Goal: Obtain resource: Download file/media

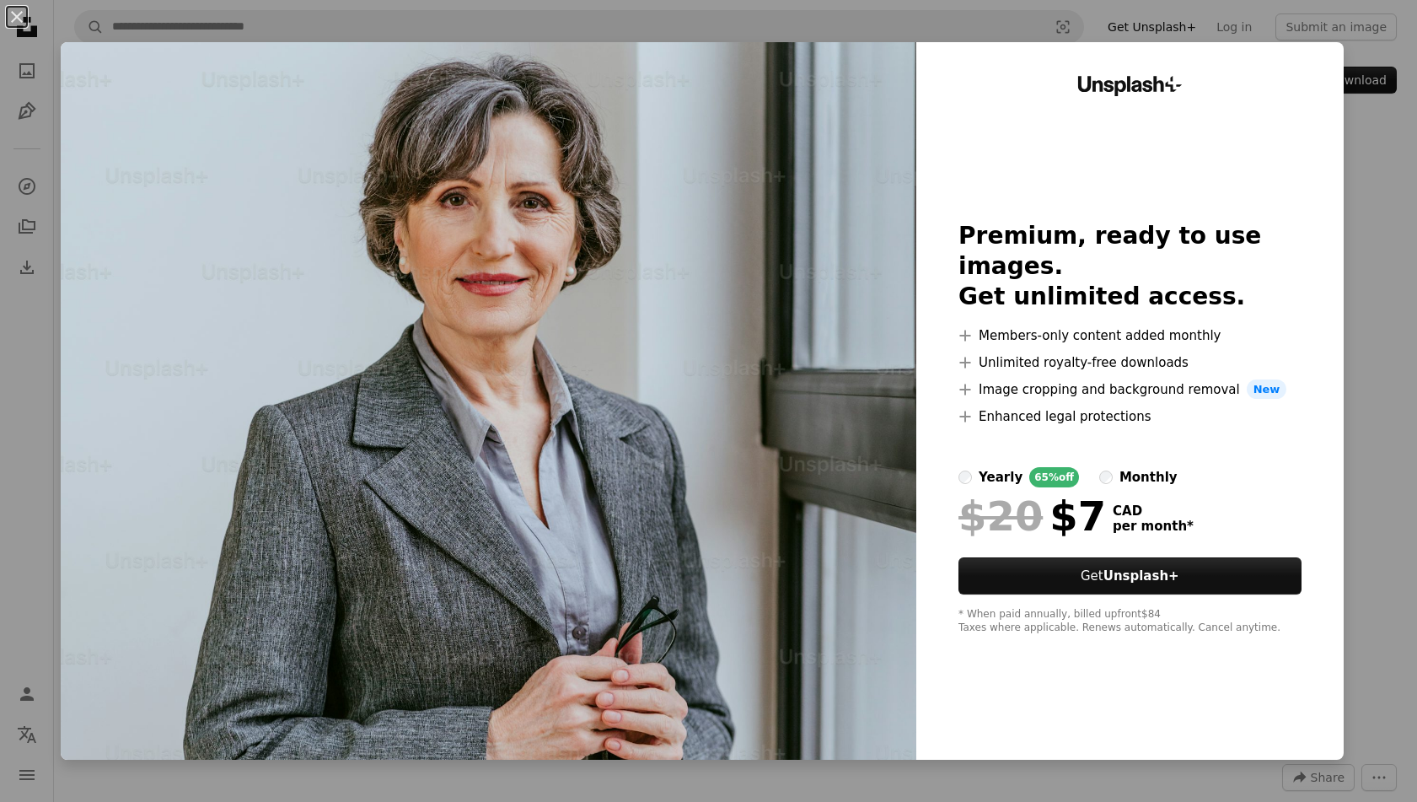
click at [1364, 178] on div "An X shape Unsplash+ Premium, ready to use images. Get unlimited access. A plus…" at bounding box center [708, 401] width 1417 height 802
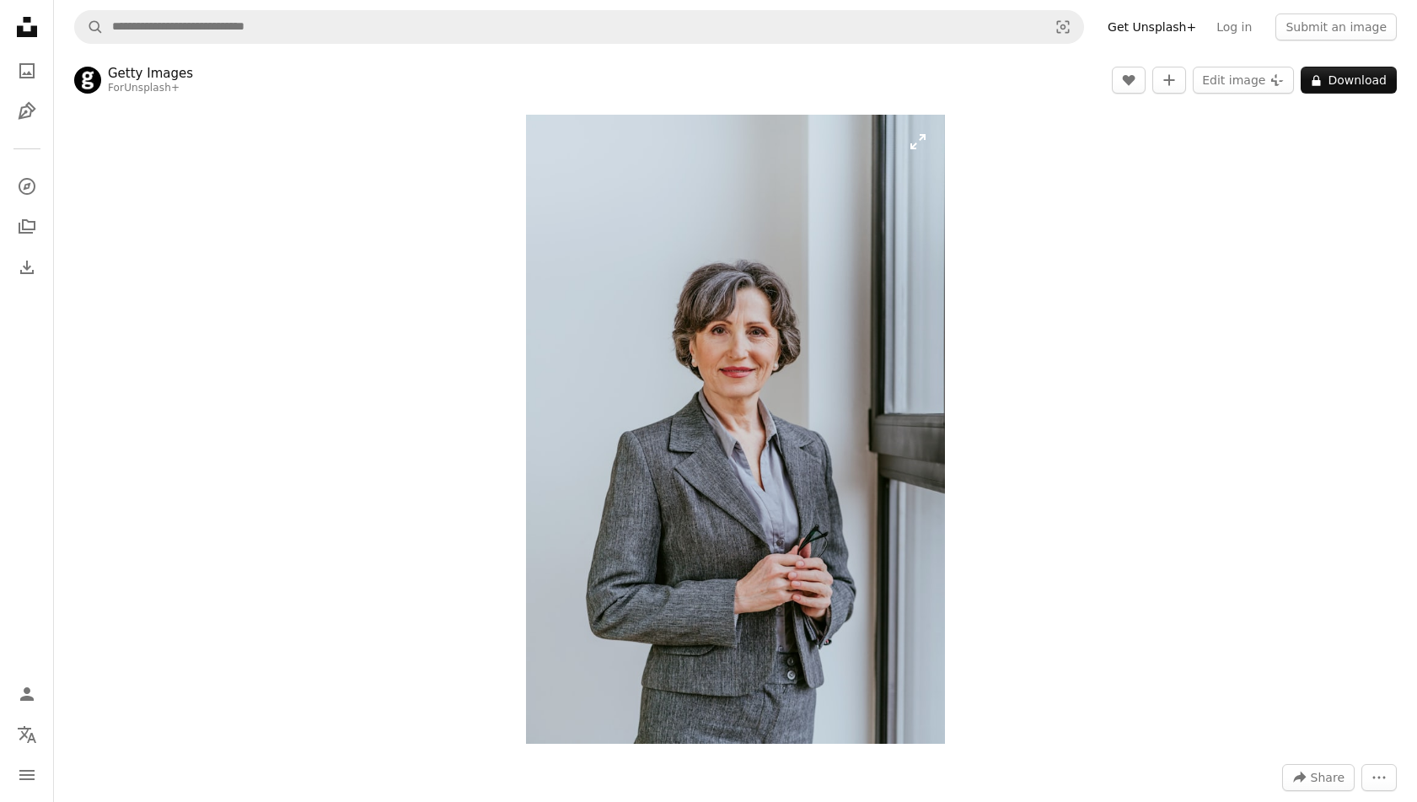
click at [890, 322] on img "Zoom in on this image" at bounding box center [735, 429] width 419 height 629
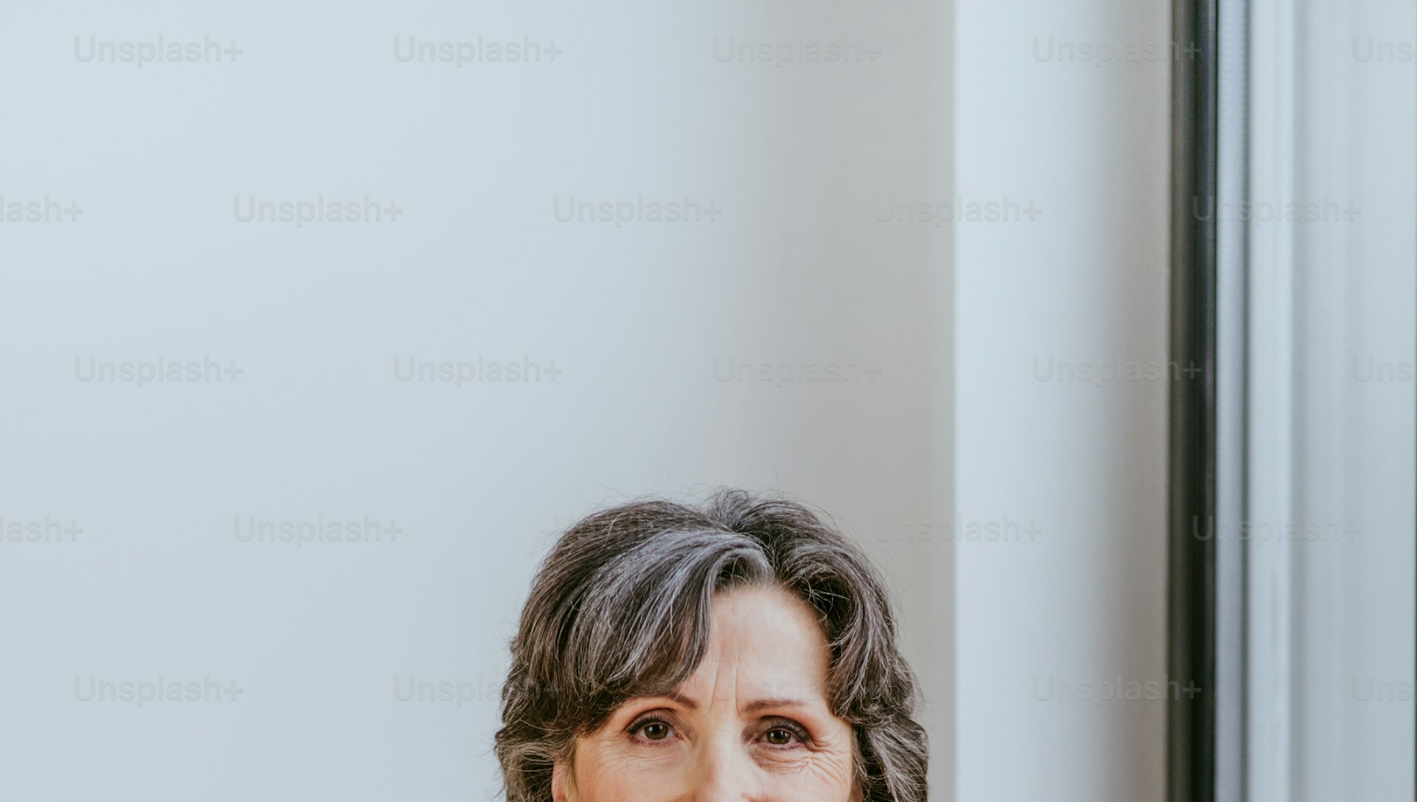
scroll to position [663, 0]
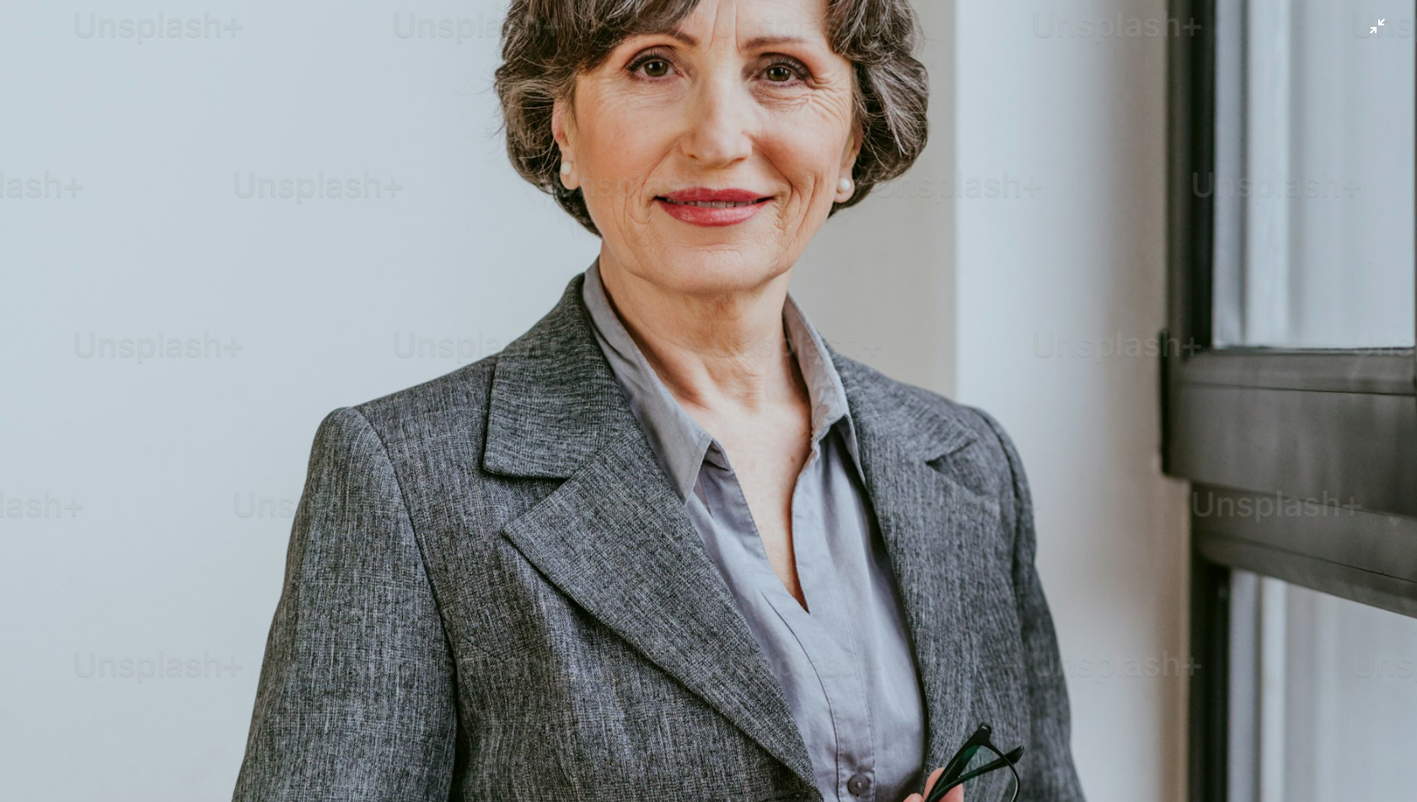
click at [973, 261] on img "Zoom out on this image" at bounding box center [708, 401] width 1419 height 2128
